Goal: Transaction & Acquisition: Obtain resource

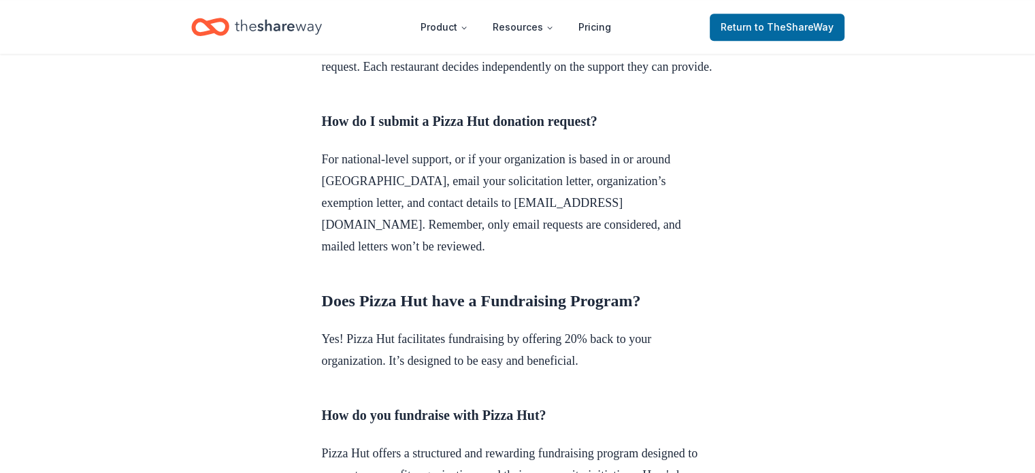
scroll to position [1225, 0]
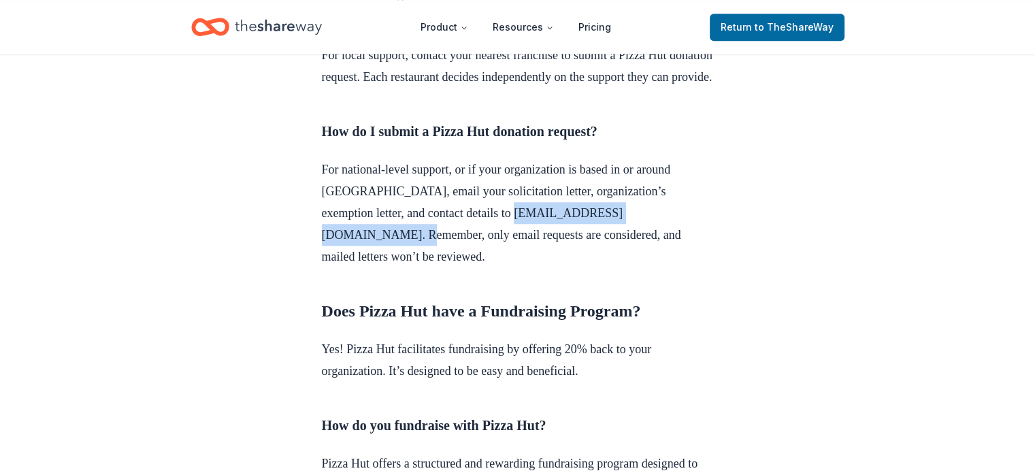
drag, startPoint x: 318, startPoint y: 258, endPoint x: 496, endPoint y: 261, distance: 177.6
click at [496, 261] on div "Donation Requests [DATE] Pizza Hut Donation Request Dive into our detailed guid…" at bounding box center [518, 240] width 436 height 2822
copy p "[EMAIL_ADDRESS][DOMAIN_NAME]"
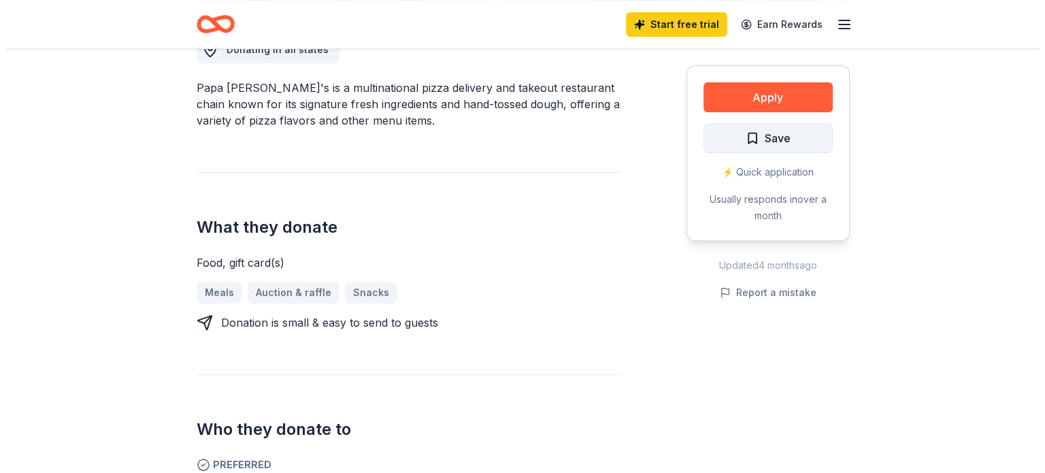
scroll to position [408, 0]
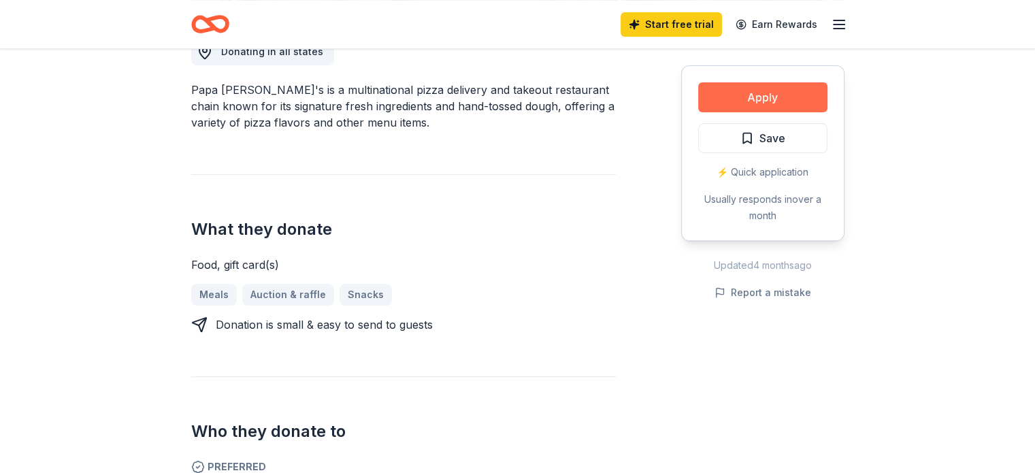
click at [757, 100] on button "Apply" at bounding box center [762, 97] width 129 height 30
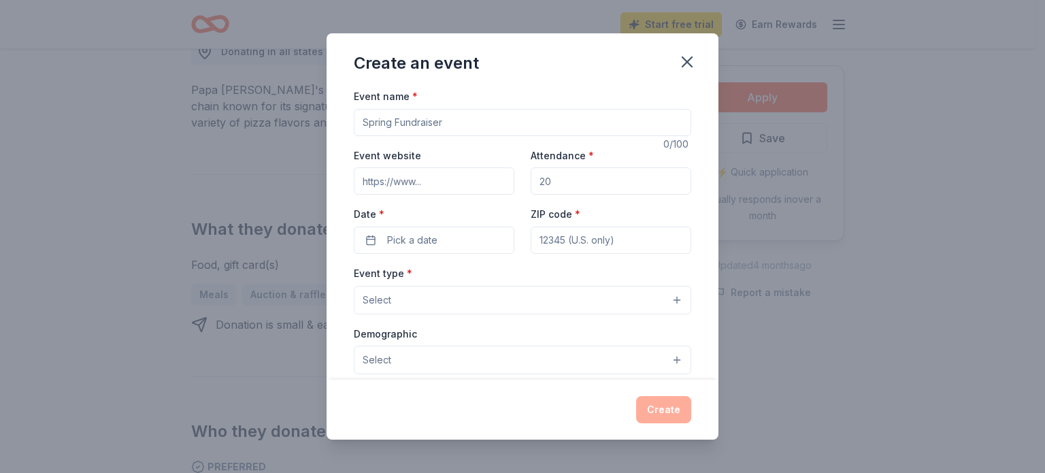
click at [406, 147] on div "Event website" at bounding box center [434, 171] width 161 height 48
click at [420, 131] on input "Event name *" at bounding box center [523, 122] width 338 height 27
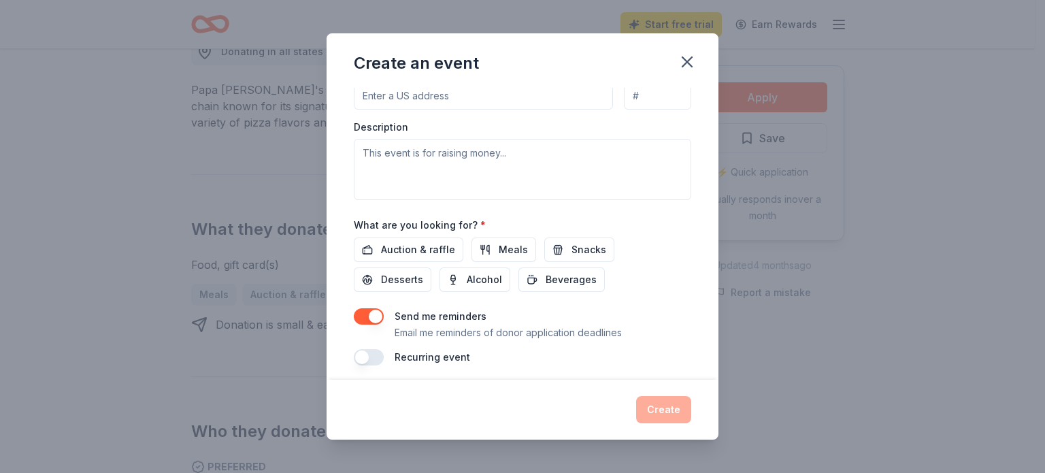
scroll to position [358, 0]
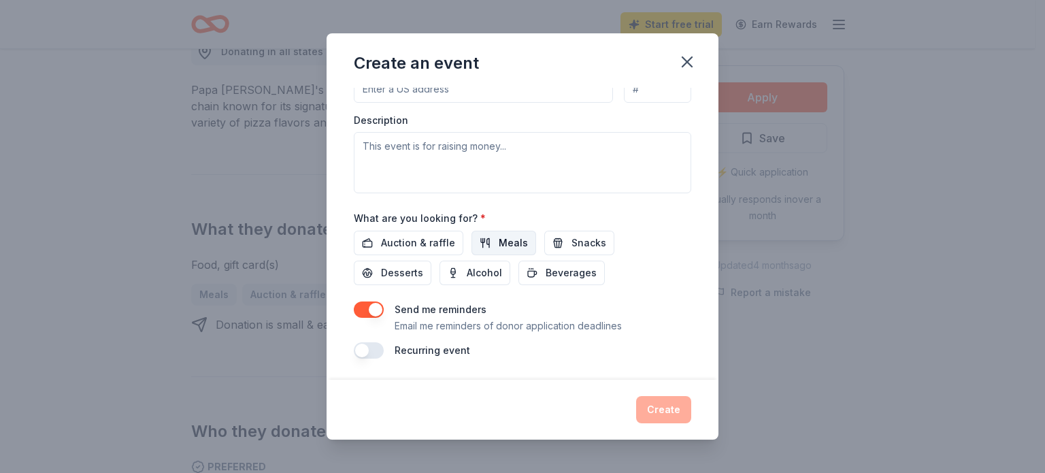
click at [487, 231] on button "Meals" at bounding box center [504, 243] width 65 height 24
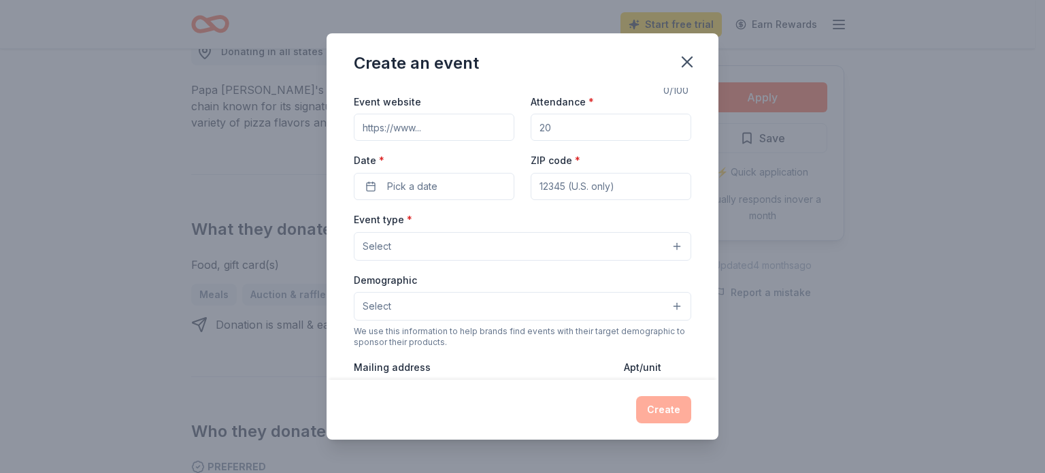
scroll to position [0, 0]
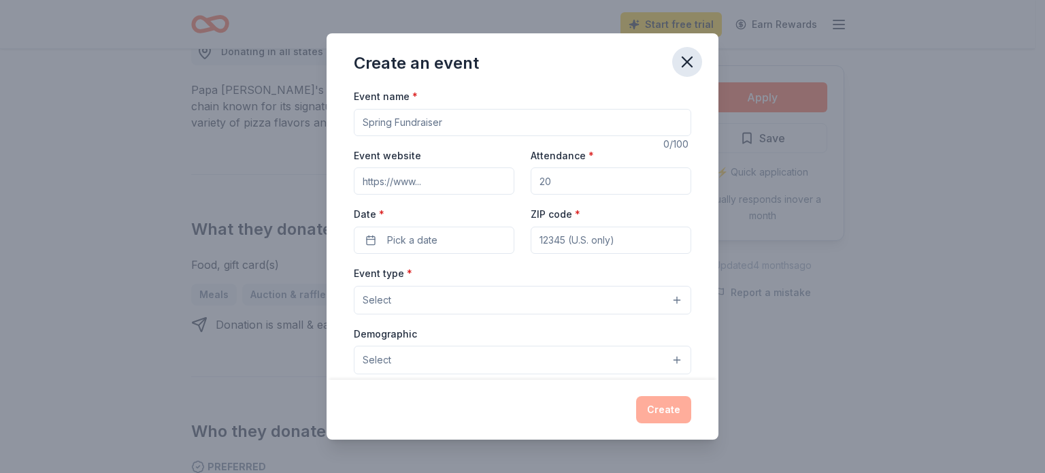
click at [688, 57] on icon "button" at bounding box center [687, 61] width 19 height 19
